Goal: Task Accomplishment & Management: Complete application form

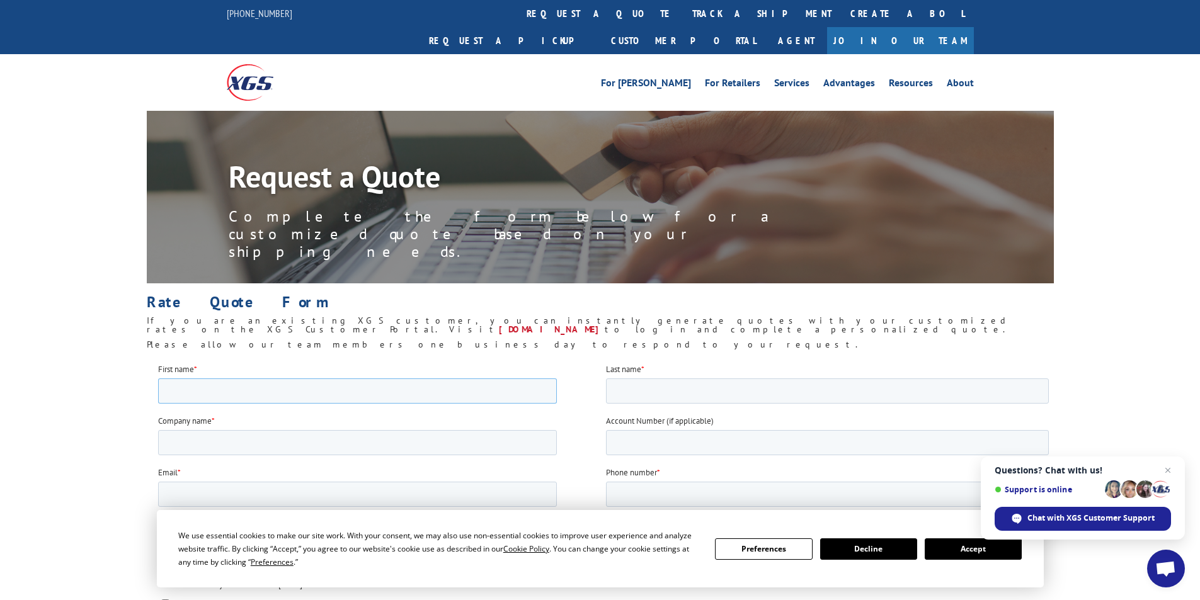
click at [223, 389] on input "First name *" at bounding box center [356, 390] width 399 height 25
type input "[PERSON_NAME]"
click at [663, 392] on input "Last name *" at bounding box center [826, 390] width 443 height 25
type input "[PERSON_NAME]"
click at [186, 444] on input "Company name *" at bounding box center [356, 442] width 399 height 25
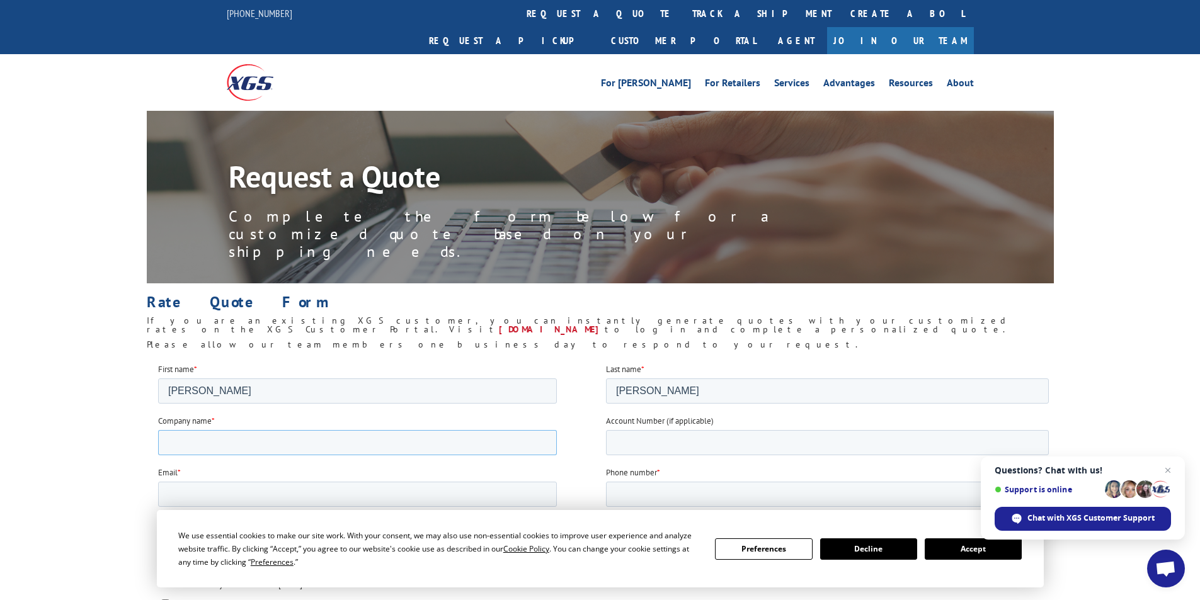
type input "O'Briens Carpet One"
click at [670, 439] on input "Account Number (if applicable)" at bounding box center [826, 442] width 443 height 25
click at [705, 446] on input "Account Number (if applicable)" at bounding box center [826, 442] width 443 height 25
type input "331"
click at [174, 491] on input "Email *" at bounding box center [356, 493] width 399 height 25
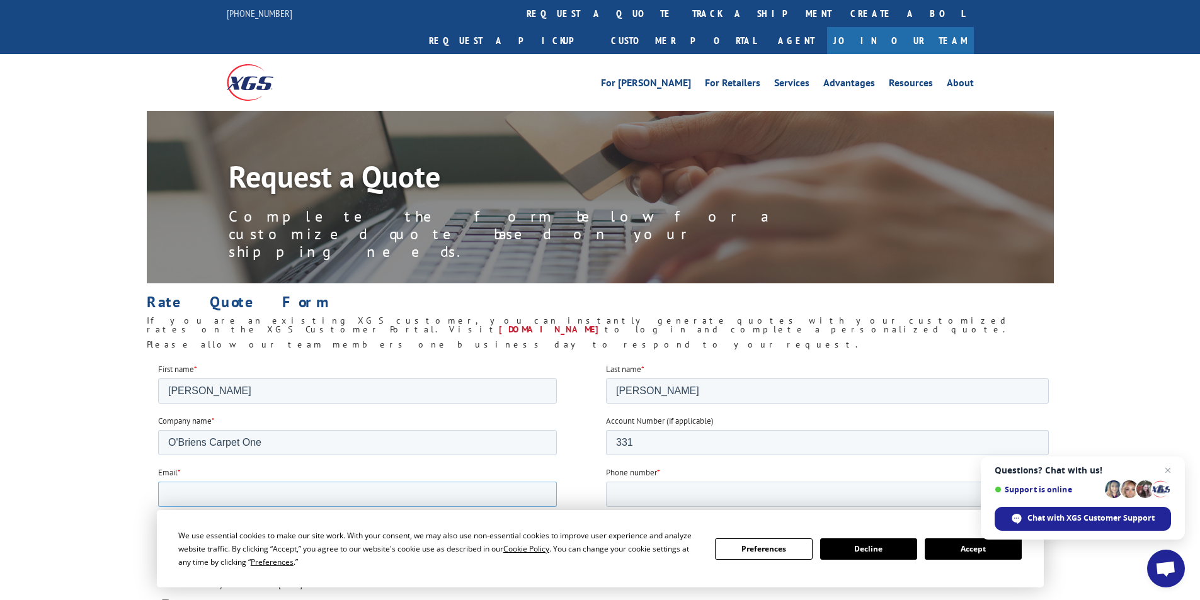
type input "[EMAIL_ADDRESS][DOMAIN_NAME]"
click at [629, 479] on div "Phone number *" at bounding box center [829, 486] width 448 height 40
click at [631, 484] on input "Phone number *" at bounding box center [826, 493] width 443 height 25
type input "17196332072"
click at [164, 545] on input "Contact by Email" at bounding box center [165, 543] width 8 height 8
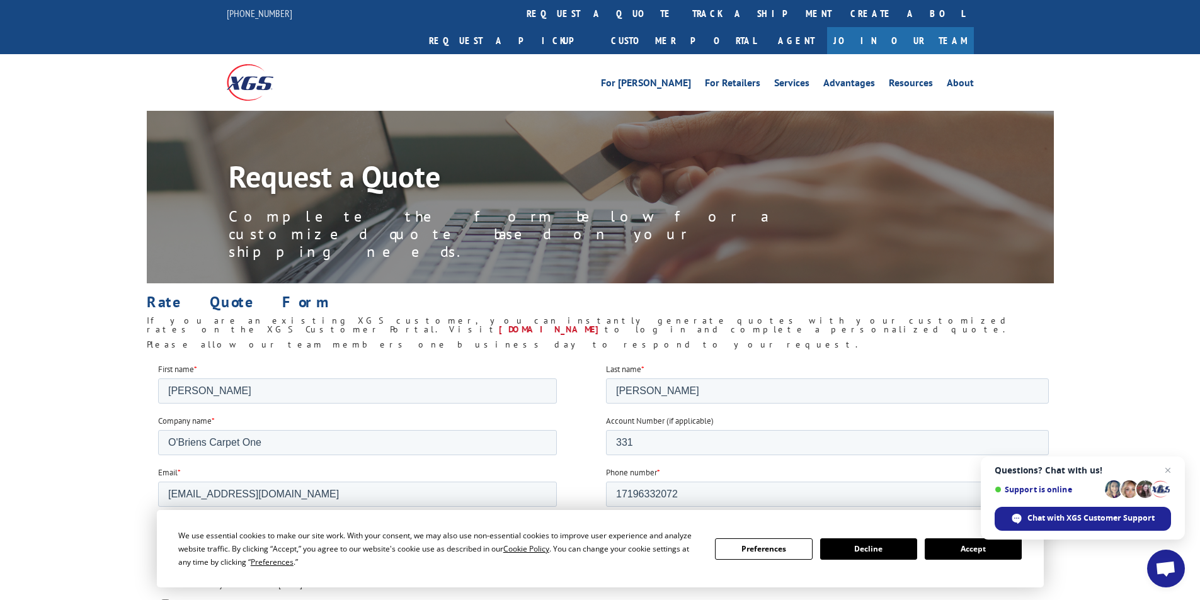
checkbox input "true"
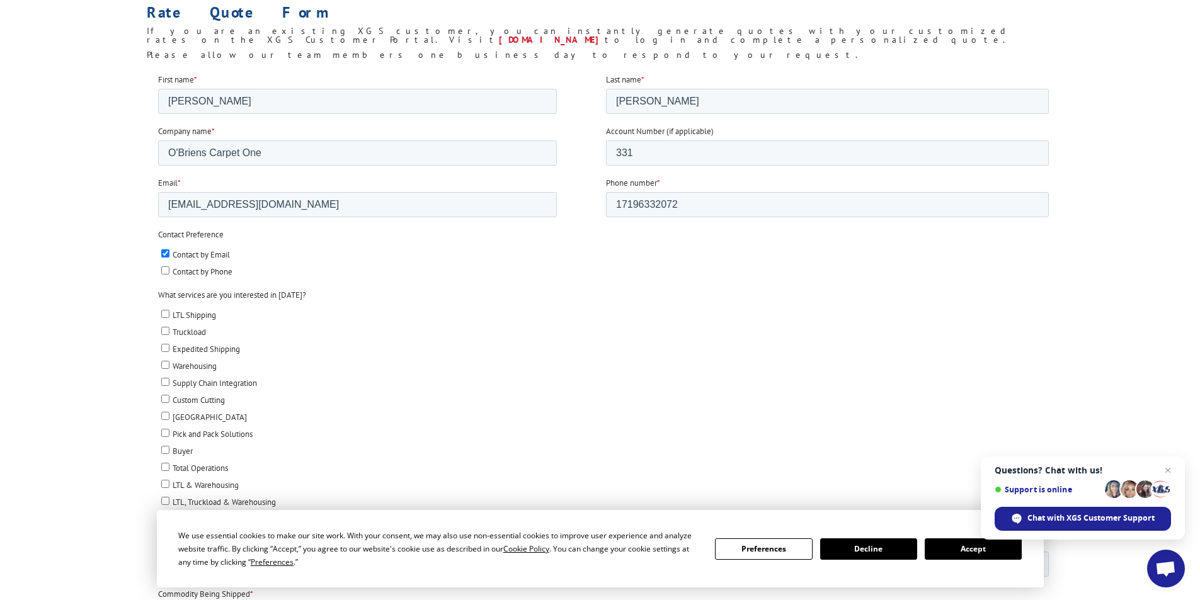
scroll to position [293, 0]
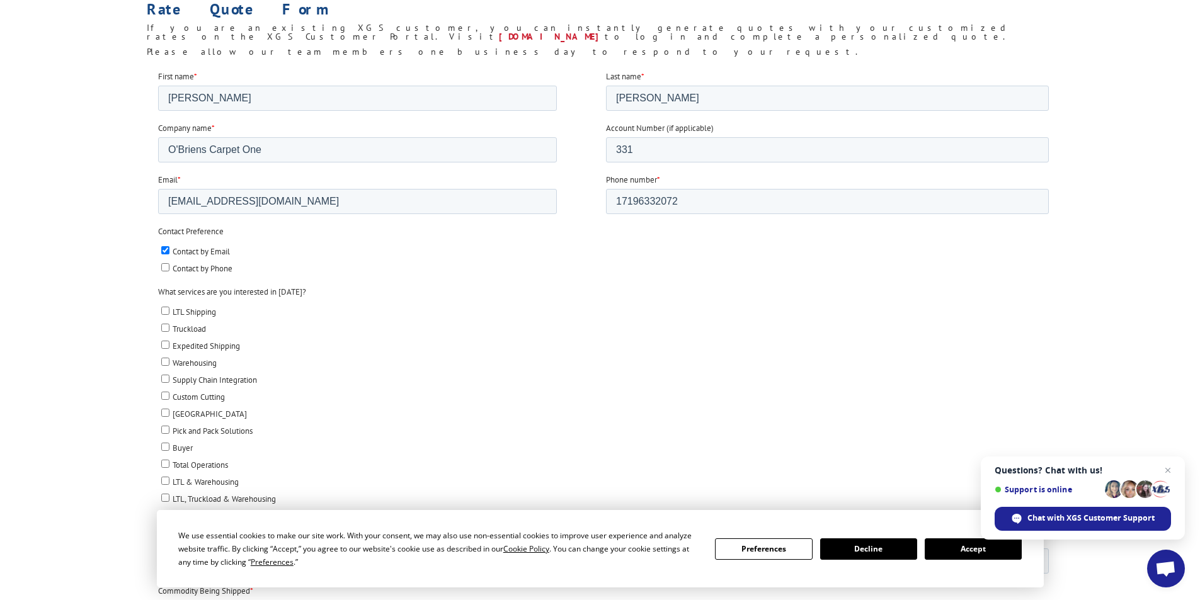
click at [163, 309] on input "LTL Shipping" at bounding box center [165, 310] width 8 height 8
checkbox input "true"
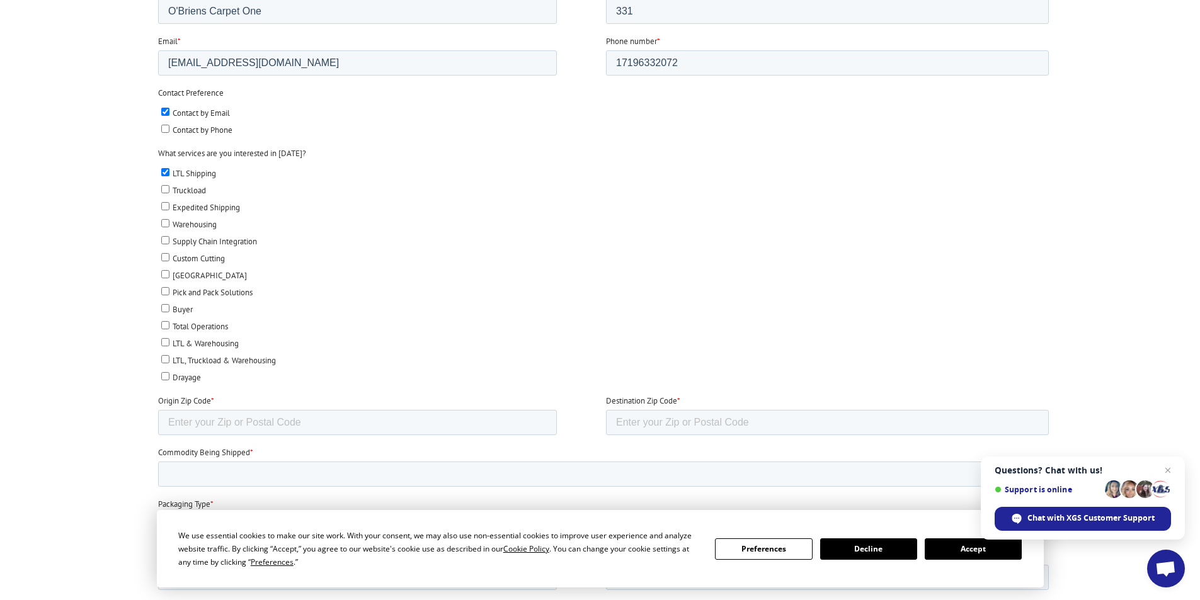
scroll to position [448, 0]
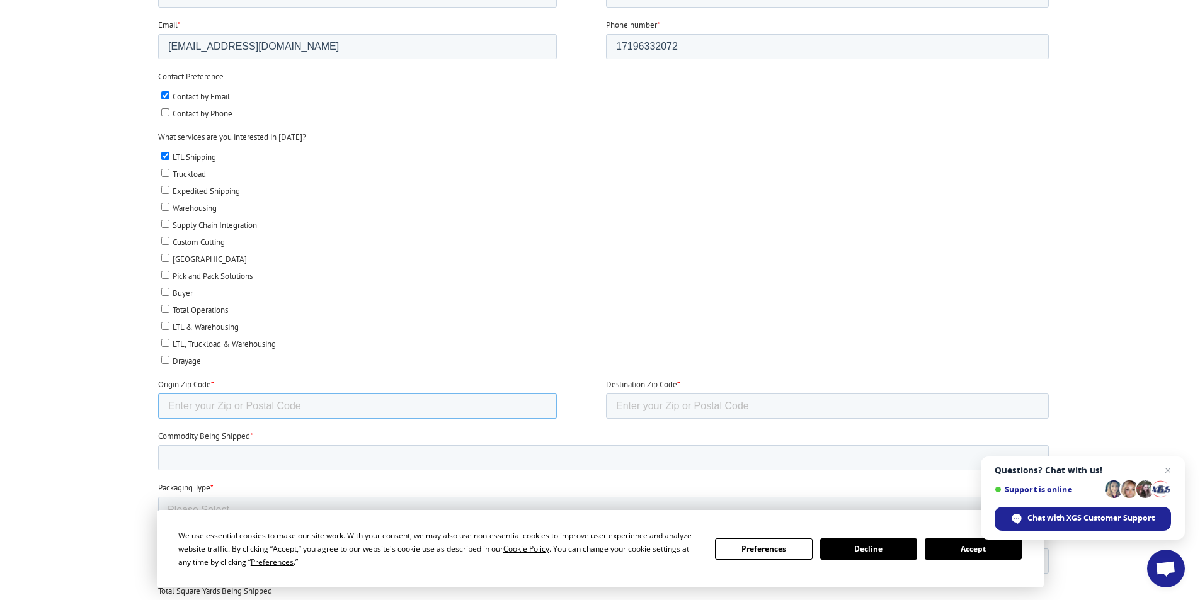
click at [197, 411] on input "Origin Zip Code *" at bounding box center [356, 406] width 399 height 25
type input "80907"
click at [644, 407] on input "Destination Zip Code *" at bounding box center [826, 406] width 443 height 25
type input "89030"
click at [214, 456] on input "Commodity Being Shipped *" at bounding box center [602, 457] width 891 height 25
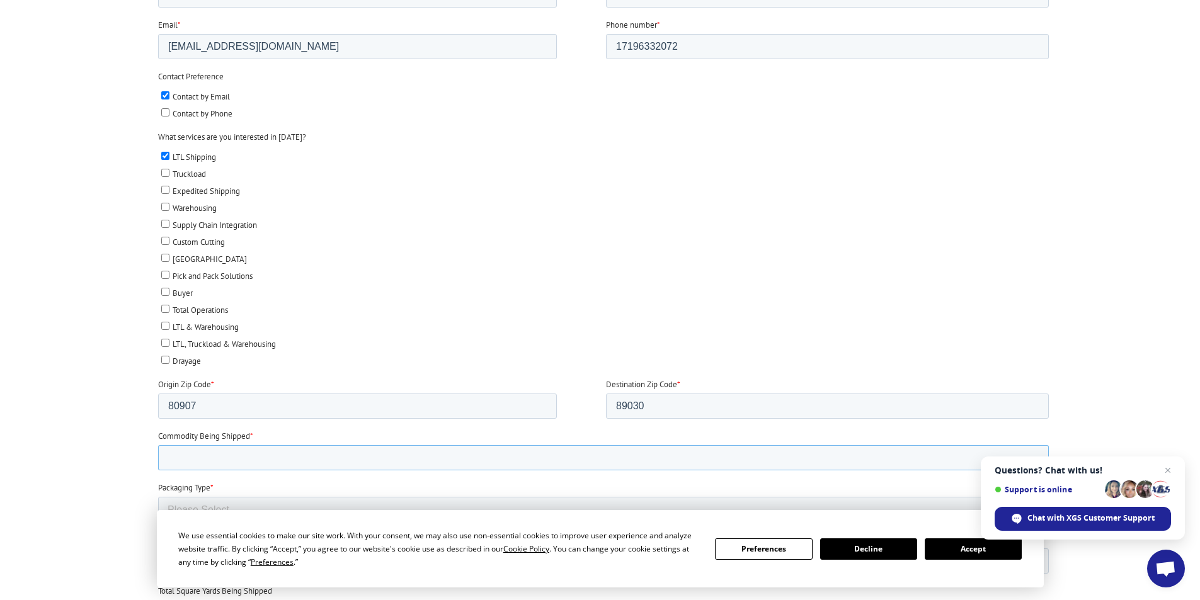
type input "Luxury Vinyl Tile"
click at [252, 505] on select "Please Select Rolled Goods Palletized" at bounding box center [602, 509] width 891 height 25
select select "Pallets (40"x48")"
click at [157, 522] on select "Please Select Rolled Goods Palletized" at bounding box center [602, 509] width 891 height 25
click at [185, 562] on input "Total Number of Pieces Being Shipped *" at bounding box center [356, 561] width 399 height 25
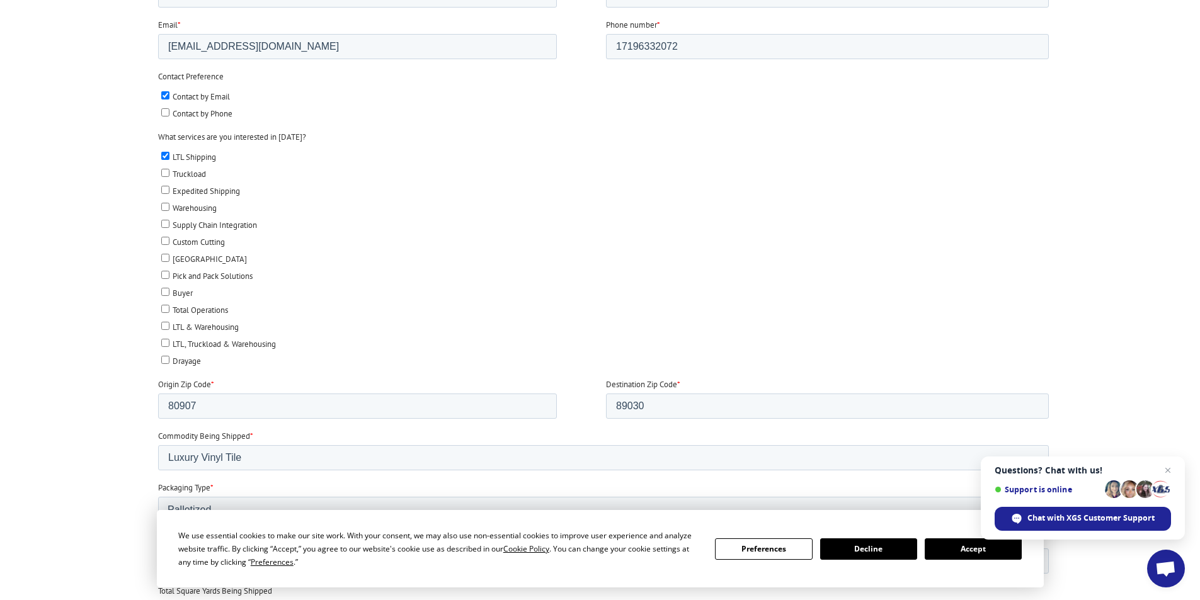
type input "1"
click at [665, 567] on input "Total Weight *" at bounding box center [826, 561] width 443 height 25
type input "730"
click at [963, 546] on button "Accept" at bounding box center [973, 549] width 97 height 21
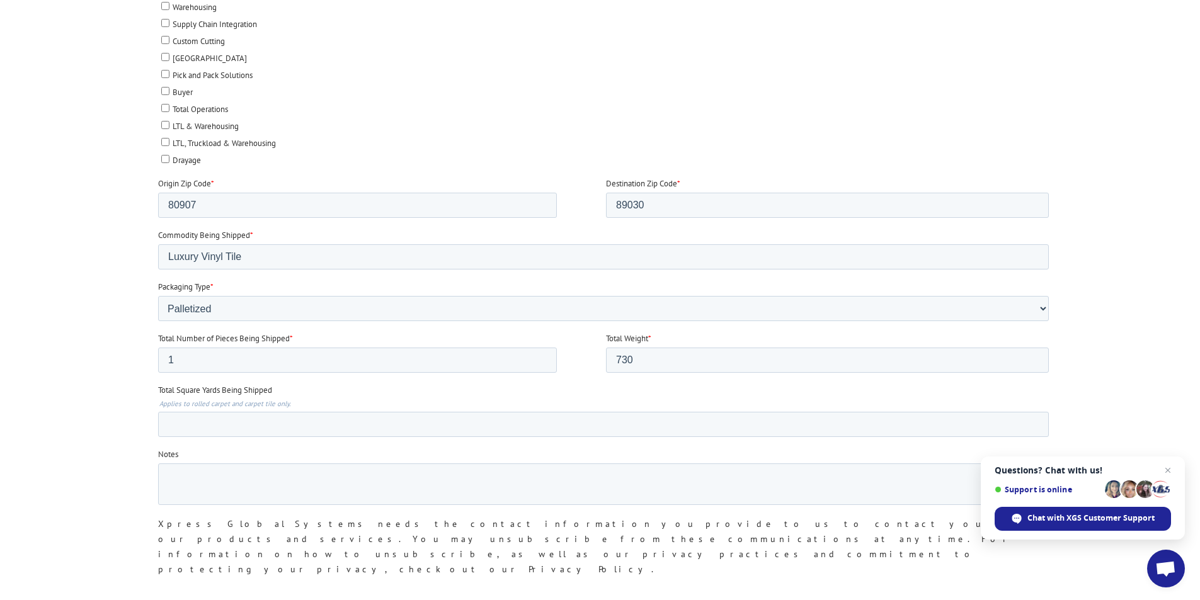
scroll to position [651, 0]
click at [180, 599] on input "Submit" at bounding box center [184, 611] width 54 height 24
